Goal: Information Seeking & Learning: Learn about a topic

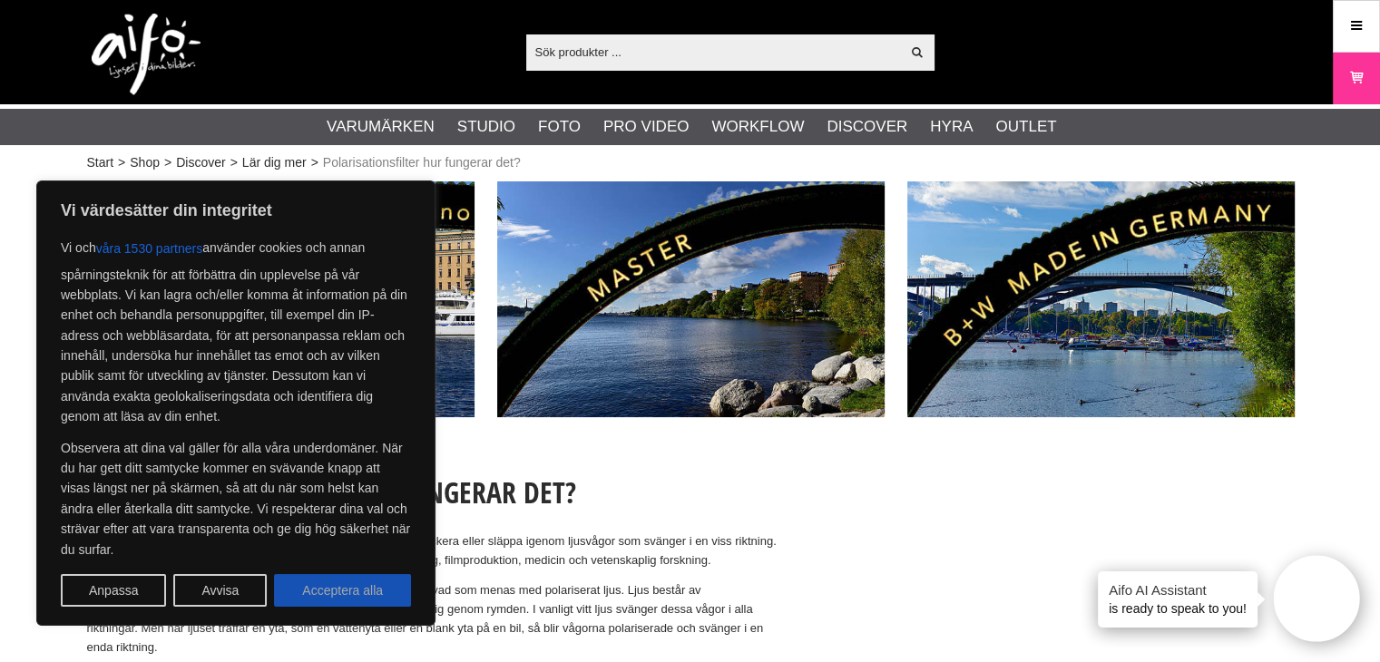
click at [367, 594] on button "Acceptera alla" at bounding box center [342, 590] width 137 height 33
checkbox input "true"
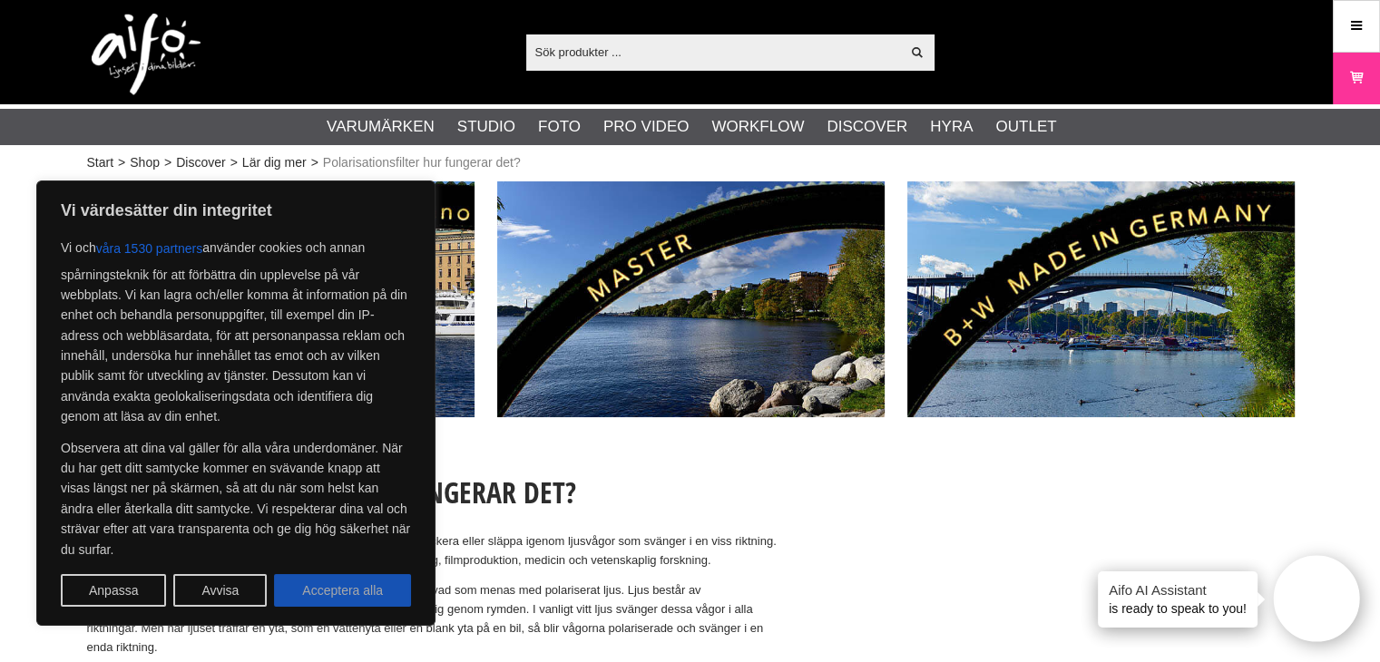
checkbox input "true"
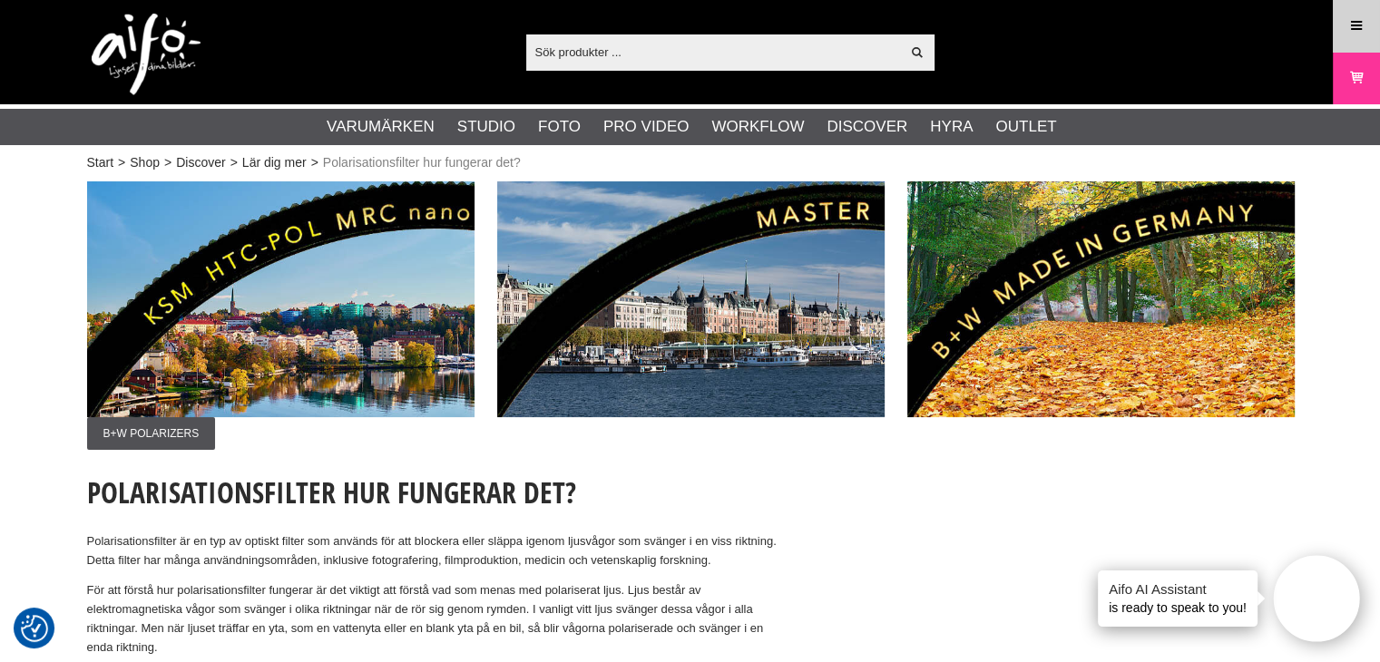
click at [1340, 29] on link "Meny" at bounding box center [1356, 26] width 45 height 43
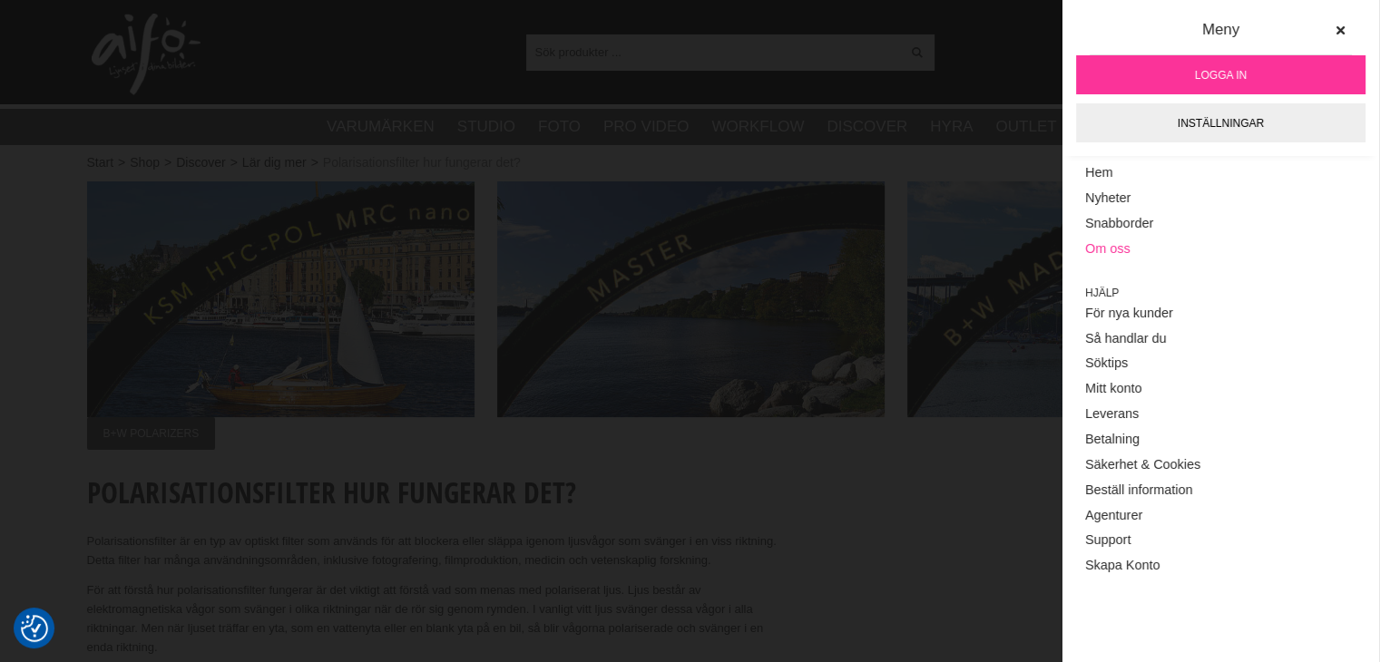
click at [1108, 246] on link "Om oss" at bounding box center [1220, 249] width 271 height 25
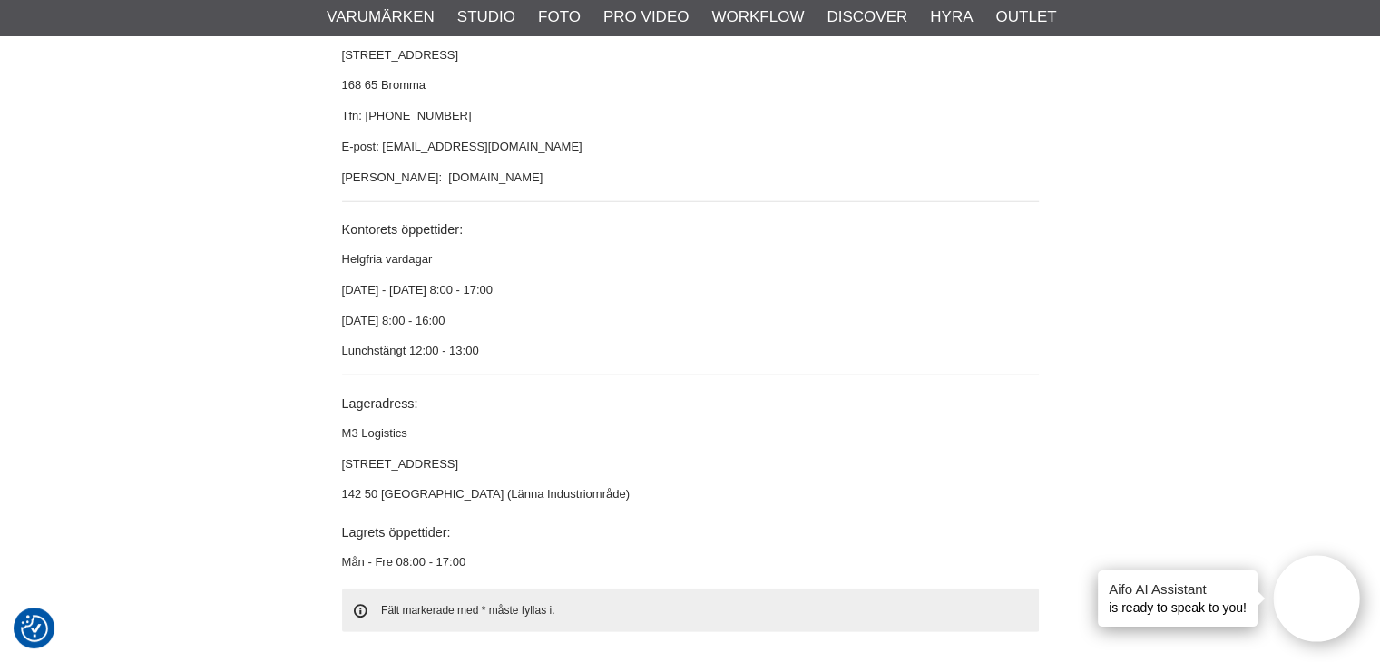
click at [1003, 425] on p "M3 Logistics" at bounding box center [690, 434] width 697 height 19
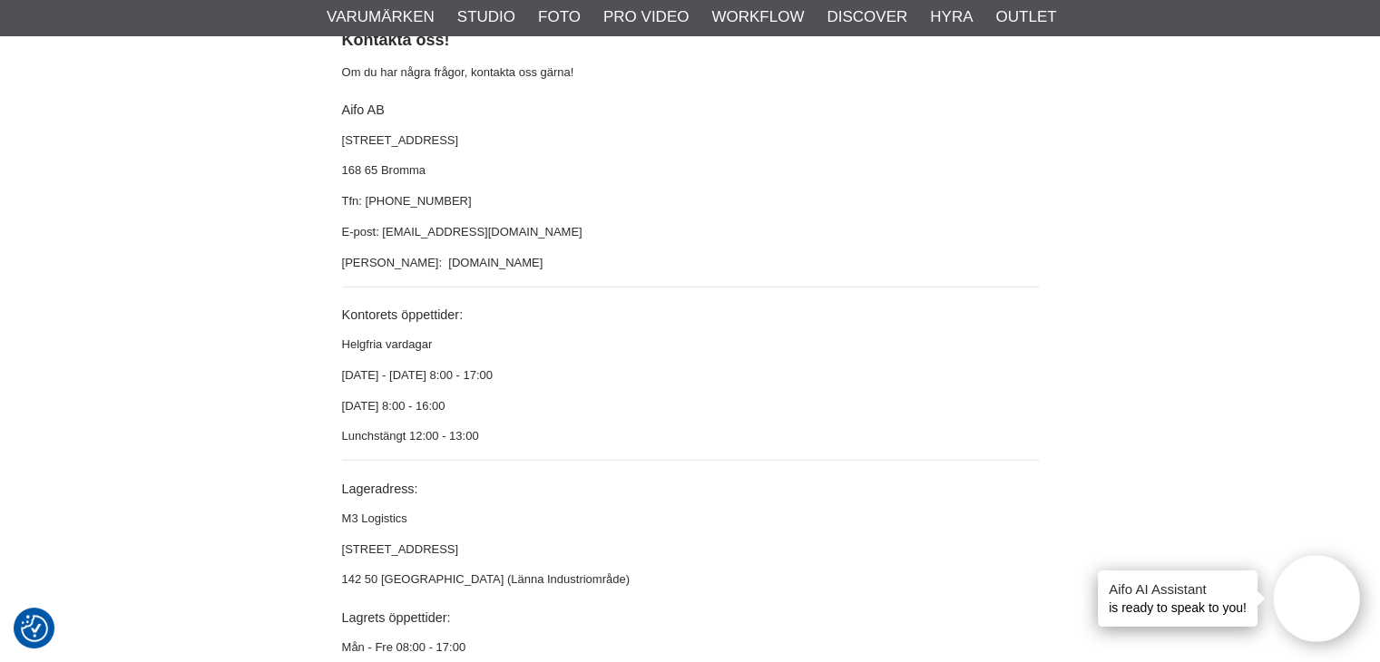
scroll to position [5161, 0]
